Goal: Task Accomplishment & Management: Manage account settings

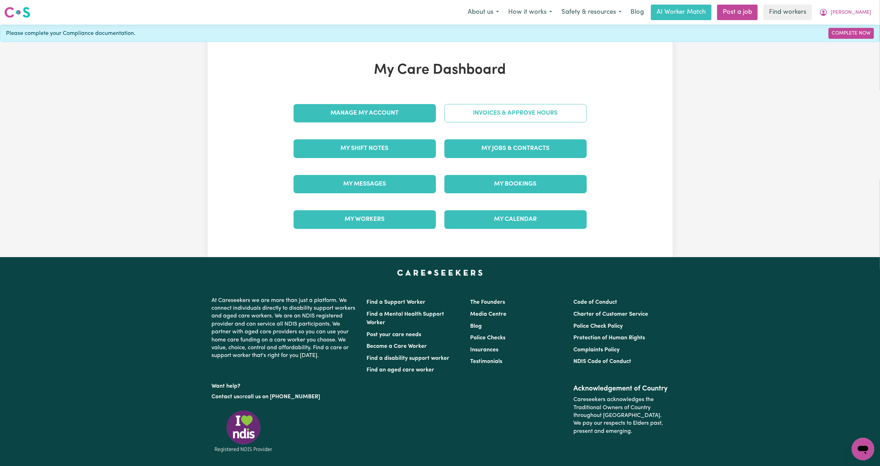
click at [528, 109] on link "Invoices & Approve Hours" at bounding box center [516, 113] width 142 height 18
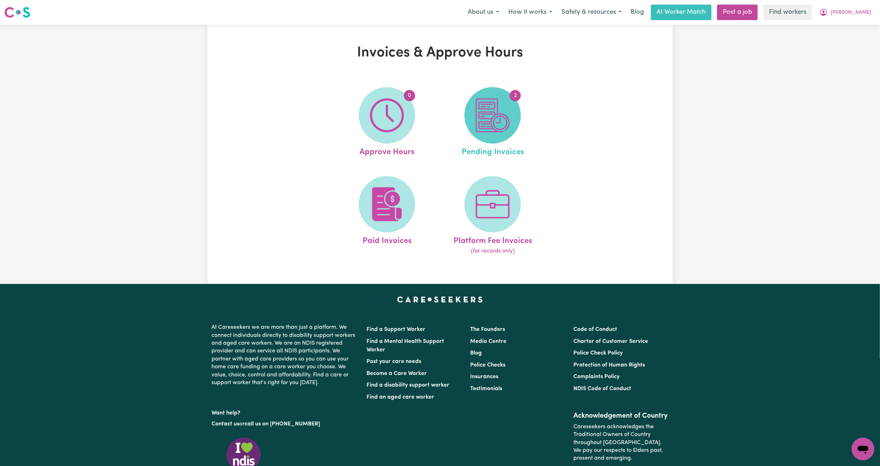
click at [505, 106] on img at bounding box center [493, 115] width 34 height 34
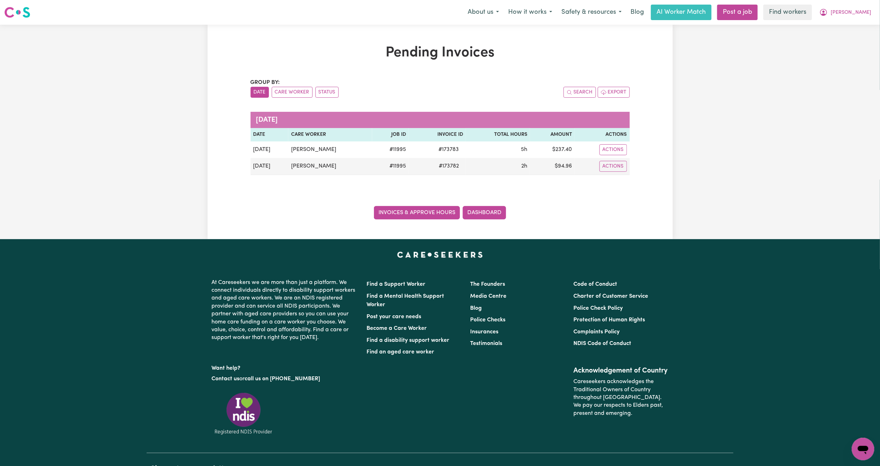
click at [425, 217] on link "Invoices & Approve Hours" at bounding box center [417, 212] width 86 height 13
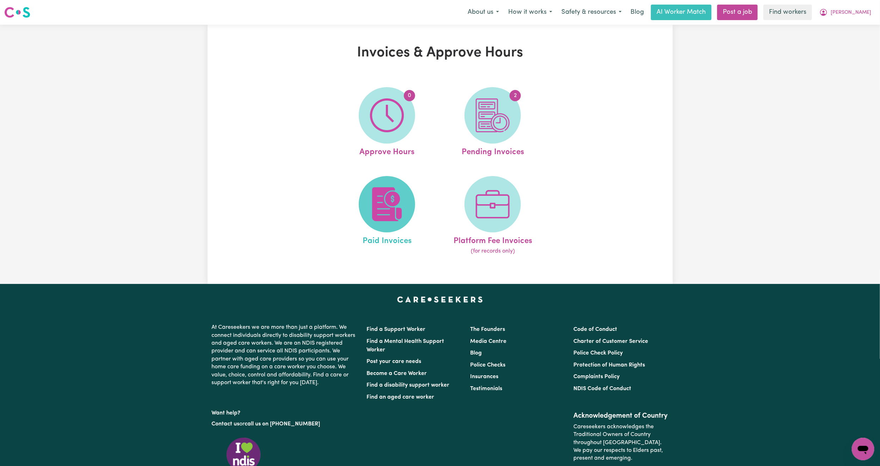
click at [409, 202] on span at bounding box center [387, 204] width 56 height 56
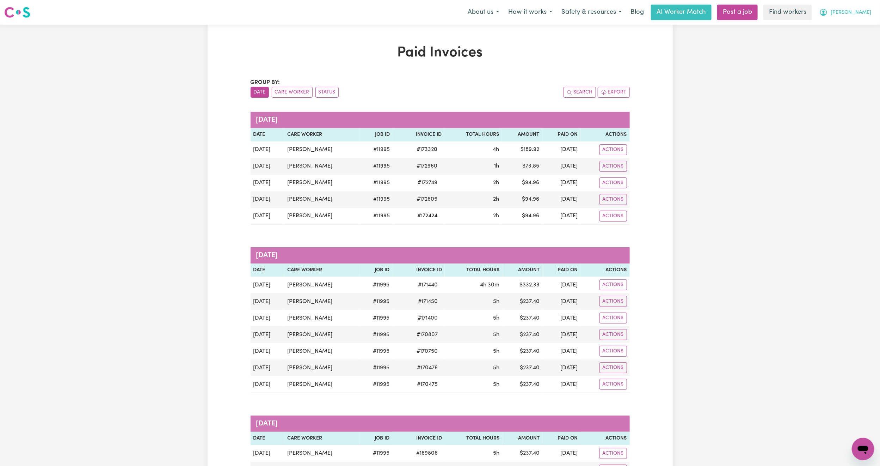
click at [864, 14] on span "[PERSON_NAME]" at bounding box center [851, 13] width 41 height 8
click at [848, 28] on link "My Dashboard" at bounding box center [848, 27] width 56 height 13
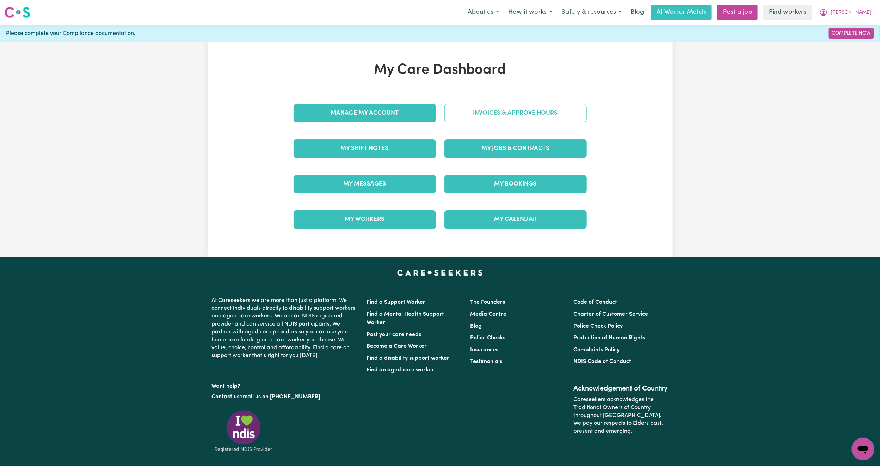
click at [467, 112] on link "Invoices & Approve Hours" at bounding box center [516, 113] width 142 height 18
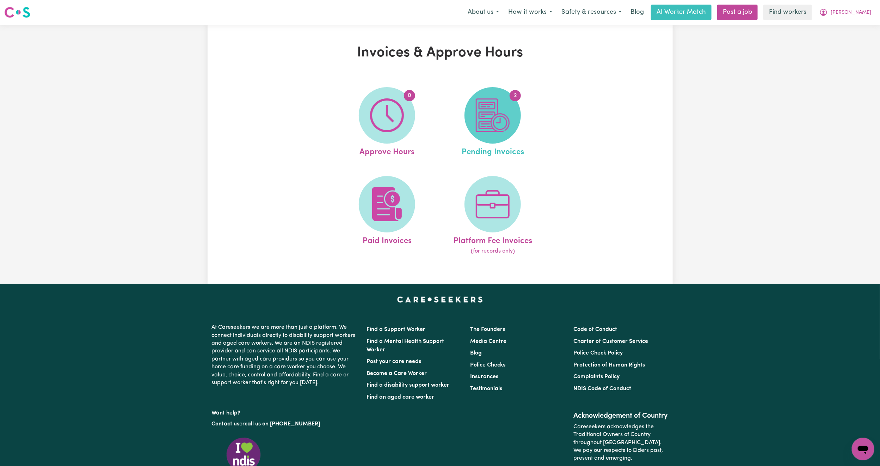
click at [470, 114] on span "2" at bounding box center [493, 115] width 56 height 56
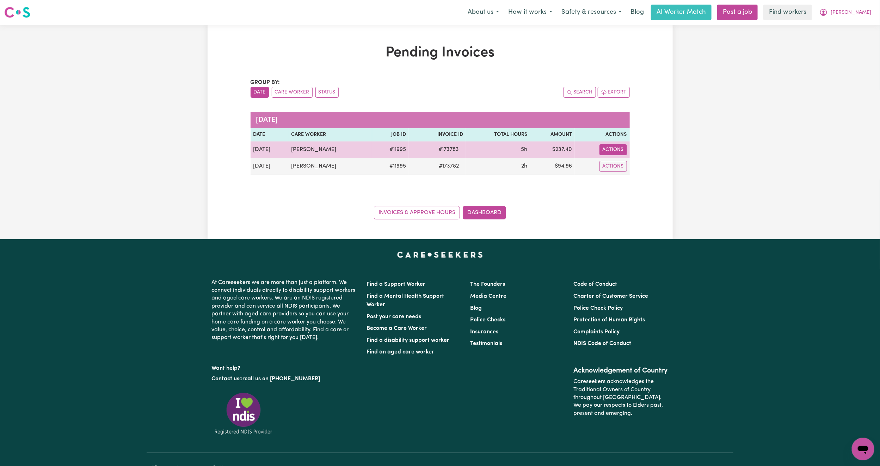
click at [617, 155] on button "Actions" at bounding box center [614, 149] width 28 height 11
click at [627, 169] on link "Download Invoice" at bounding box center [634, 166] width 65 height 14
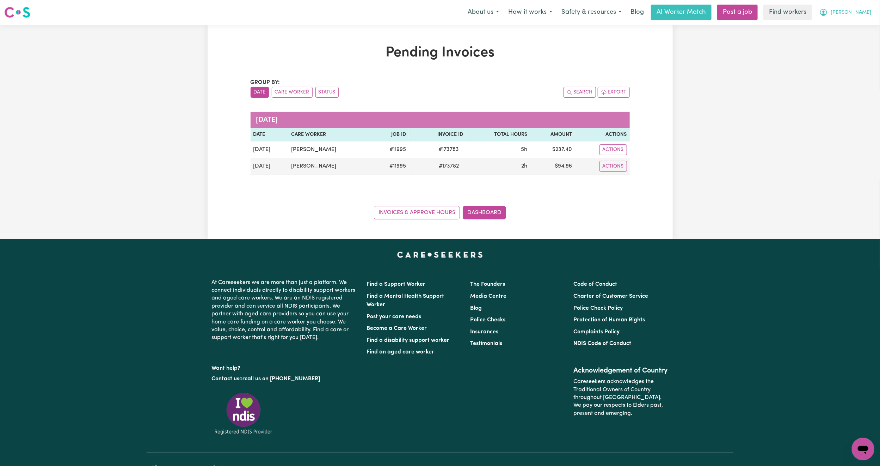
click at [853, 14] on span "[PERSON_NAME]" at bounding box center [851, 13] width 41 height 8
click at [846, 36] on link "Logout" at bounding box center [848, 40] width 56 height 13
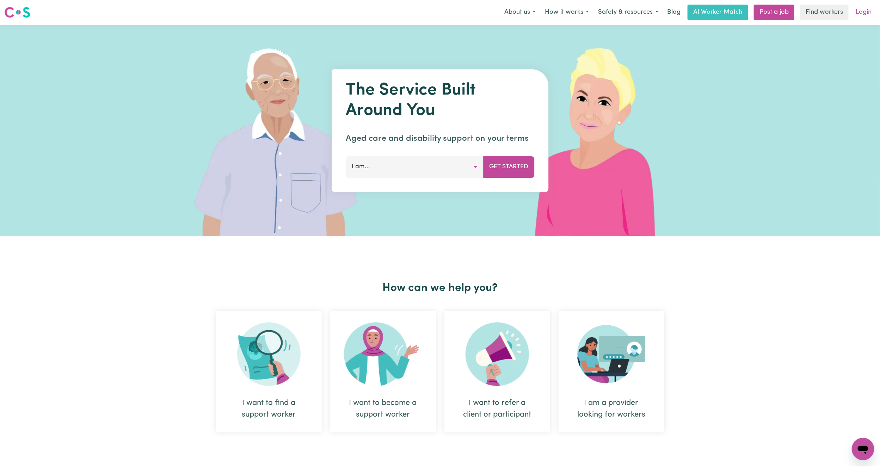
click at [864, 8] on link "Login" at bounding box center [864, 13] width 24 height 16
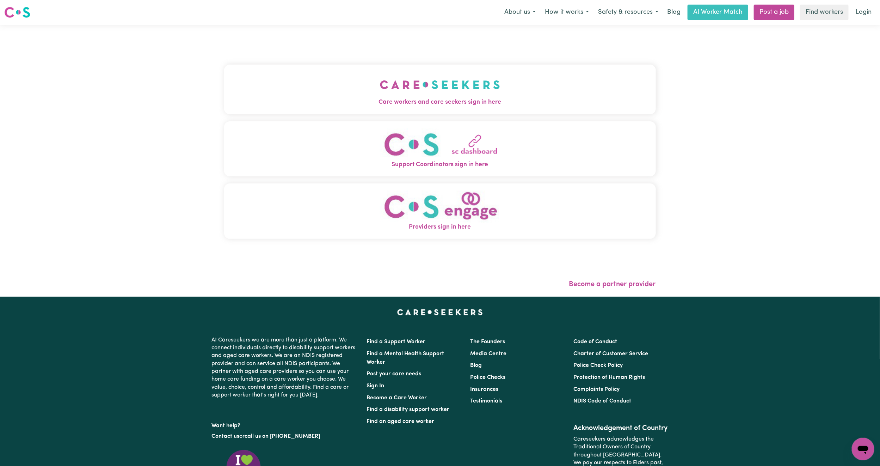
click at [359, 89] on button "Care workers and care seekers sign in here" at bounding box center [440, 89] width 432 height 49
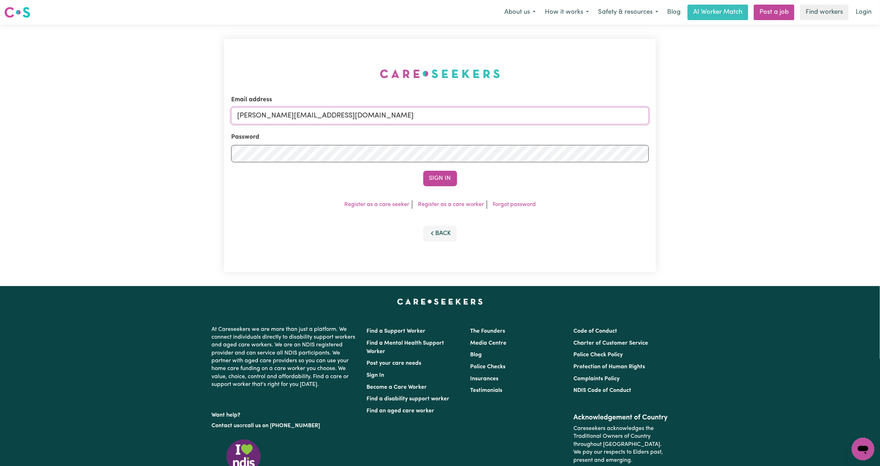
click at [292, 117] on input "[PERSON_NAME][EMAIL_ADDRESS][DOMAIN_NAME]" at bounding box center [440, 115] width 418 height 17
drag, startPoint x: 276, startPoint y: 115, endPoint x: 551, endPoint y: 136, distance: 276.2
click at [551, 136] on form "Email address [EMAIL_ADDRESS][PERSON_NAME][DOMAIN_NAME] Password Sign In" at bounding box center [440, 140] width 418 height 91
type input "superuser~[EMAIL_ADDRESS][DOMAIN_NAME]"
click at [441, 178] on button "Sign In" at bounding box center [440, 179] width 34 height 16
